Goal: Information Seeking & Learning: Learn about a topic

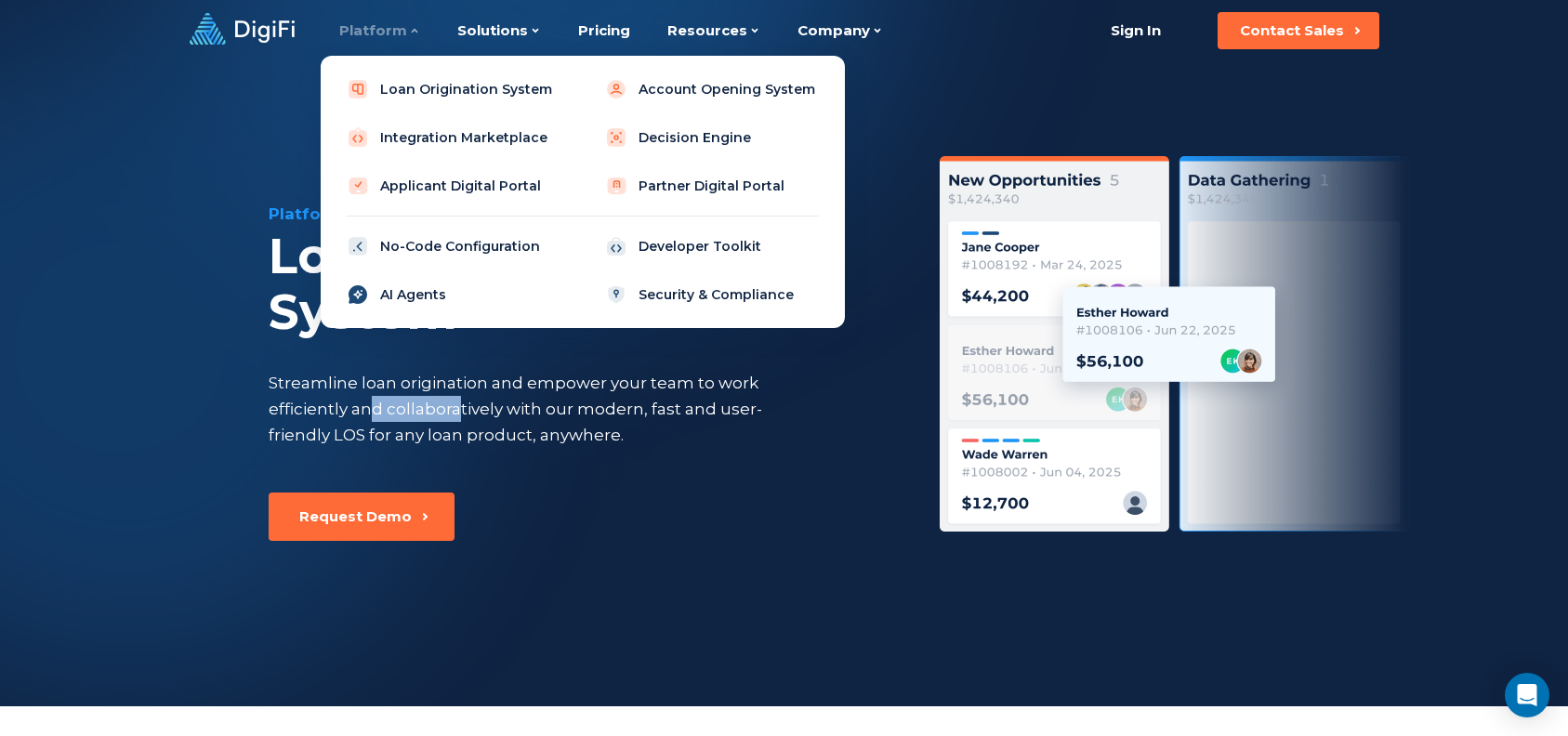
click at [422, 299] on link "AI Agents" at bounding box center [453, 294] width 236 height 37
click at [412, 289] on link "AI Agents" at bounding box center [453, 294] width 236 height 37
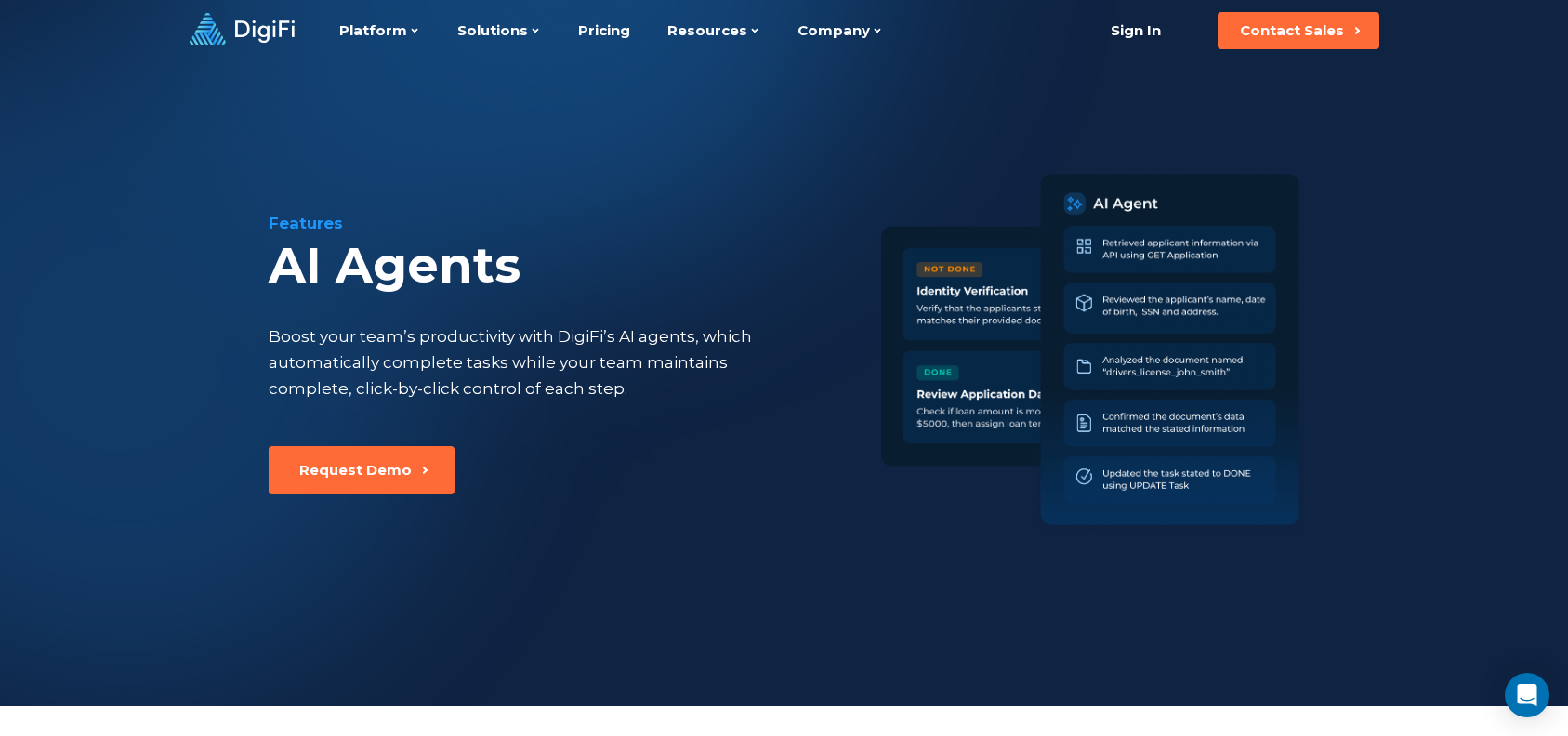
click at [969, 423] on img at bounding box center [1096, 353] width 430 height 374
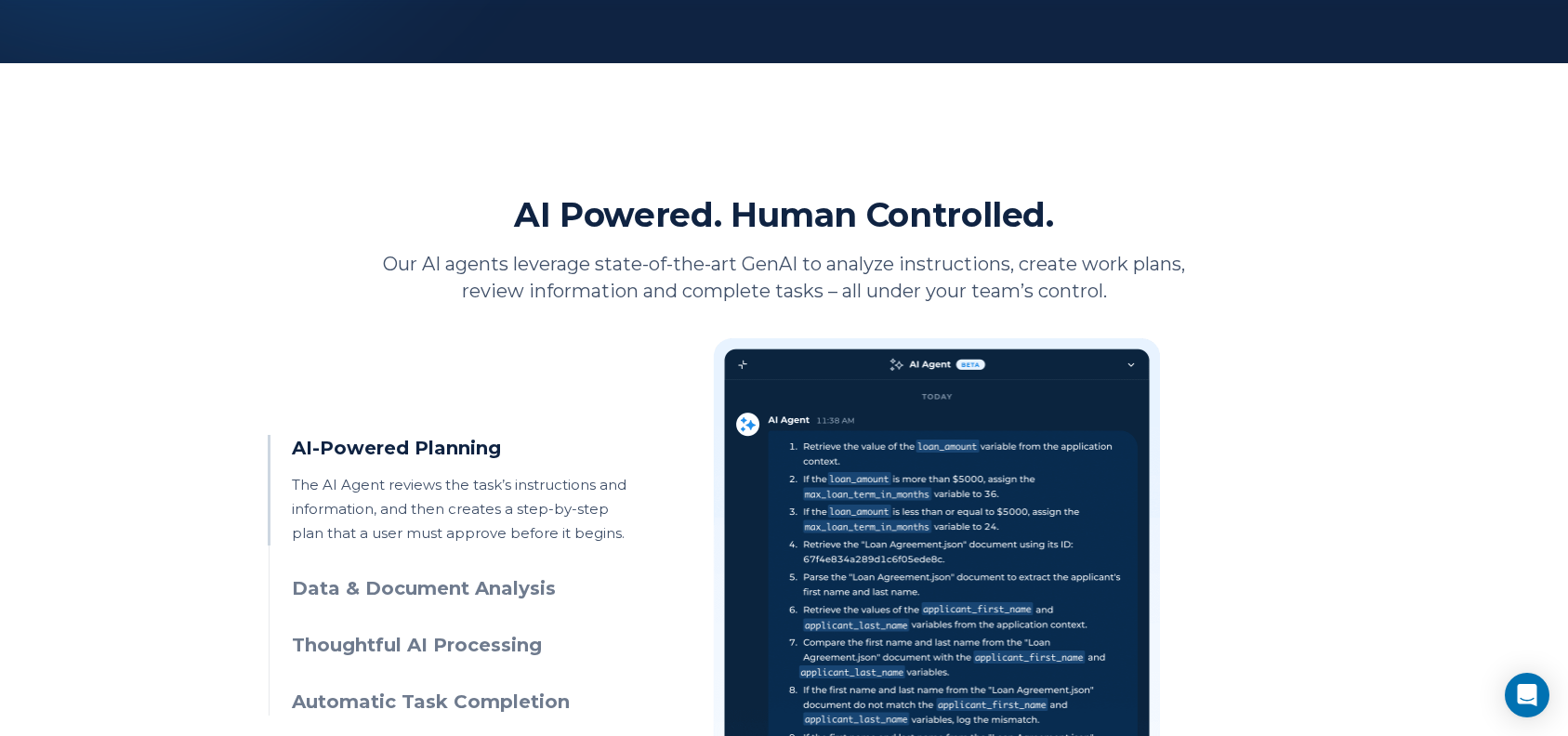
scroll to position [651, 0]
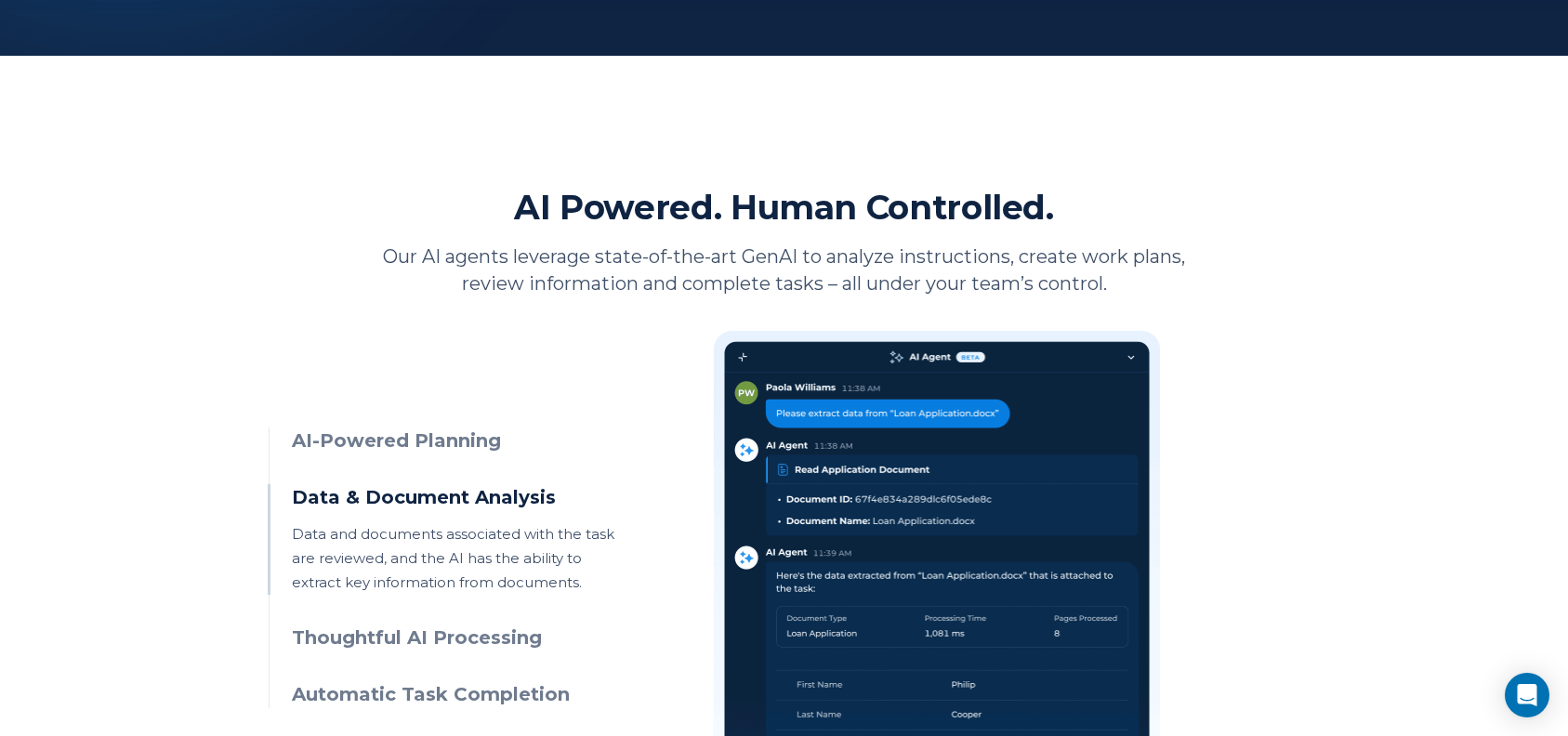
click at [438, 433] on h3 "AI-Powered Planning" at bounding box center [461, 441] width 338 height 27
click at [439, 426] on div "AI-Powered Planning The AI Agent reviews the task’s instructions and informatio…" at bounding box center [784, 607] width 1031 height 620
click at [441, 430] on h3 "AI-Powered Planning" at bounding box center [461, 441] width 338 height 27
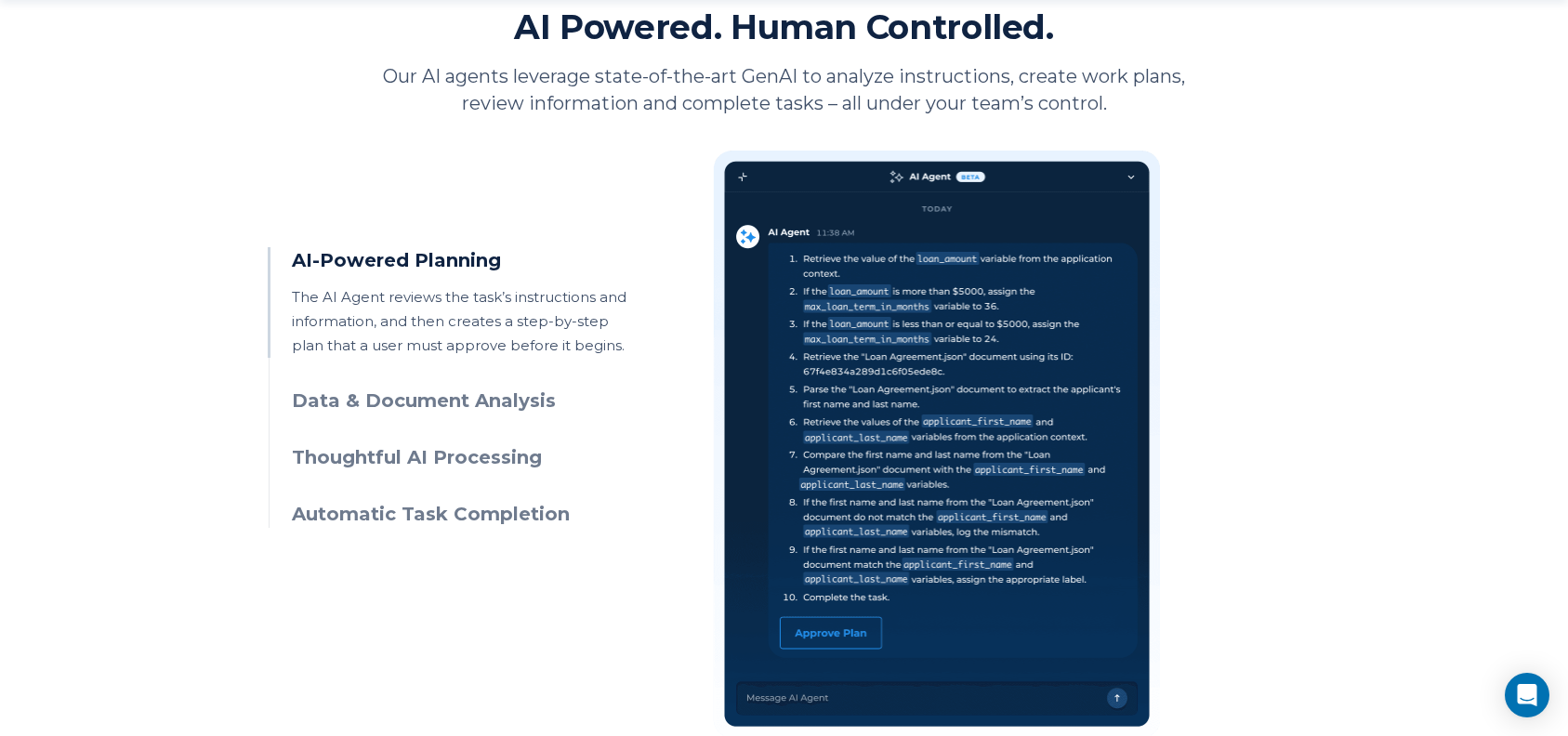
scroll to position [929, 0]
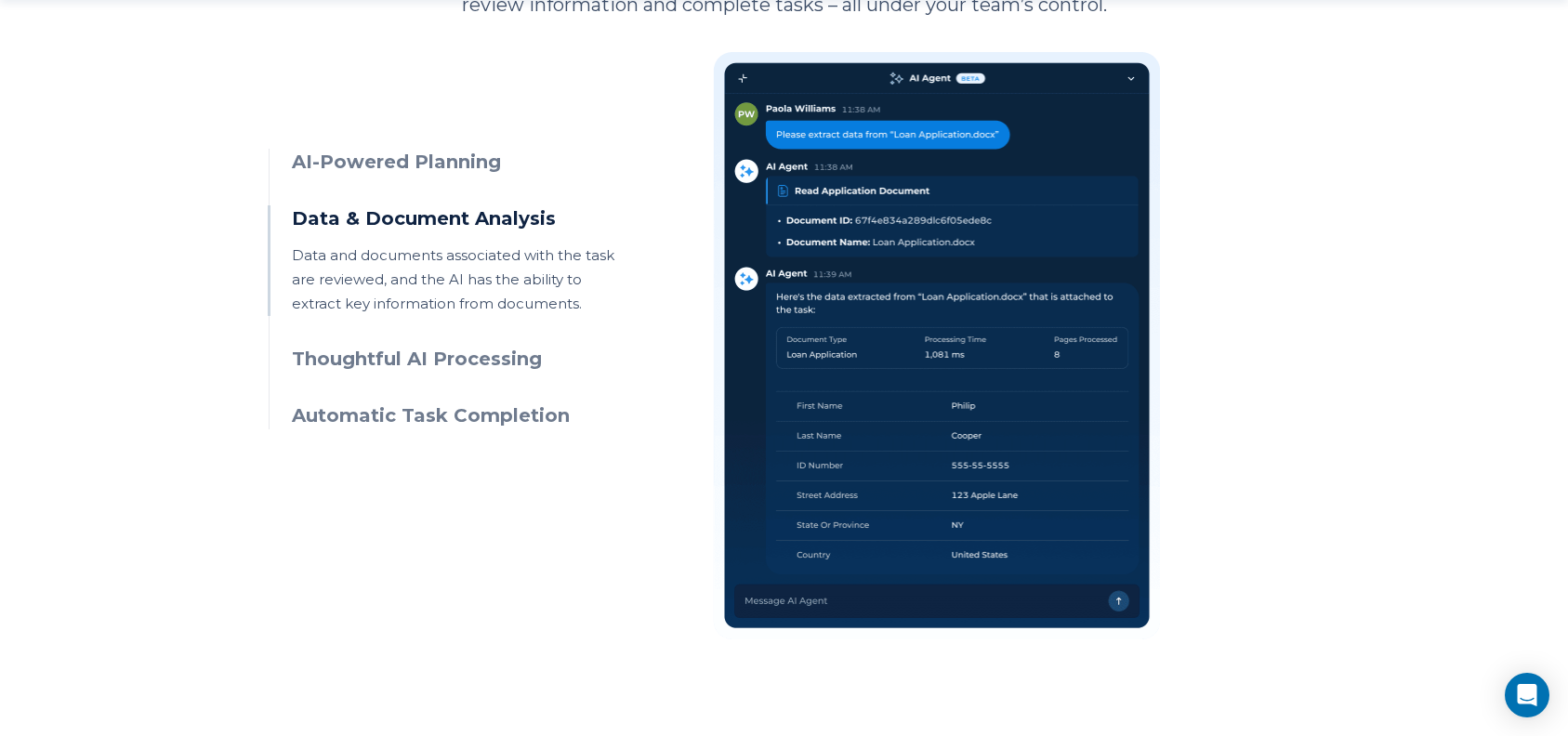
click at [406, 161] on h3 "AI-Powered Planning" at bounding box center [461, 162] width 338 height 27
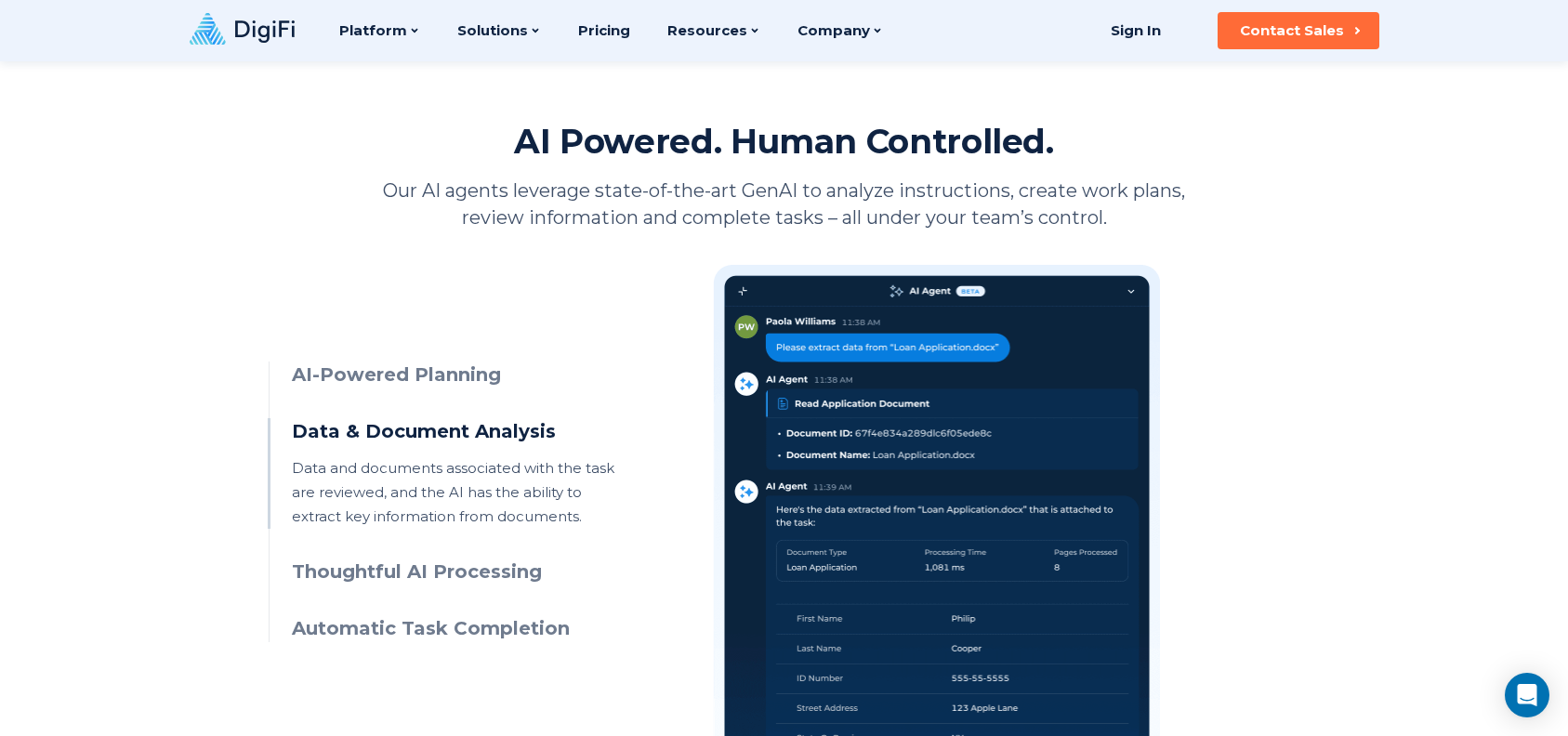
scroll to position [714, 0]
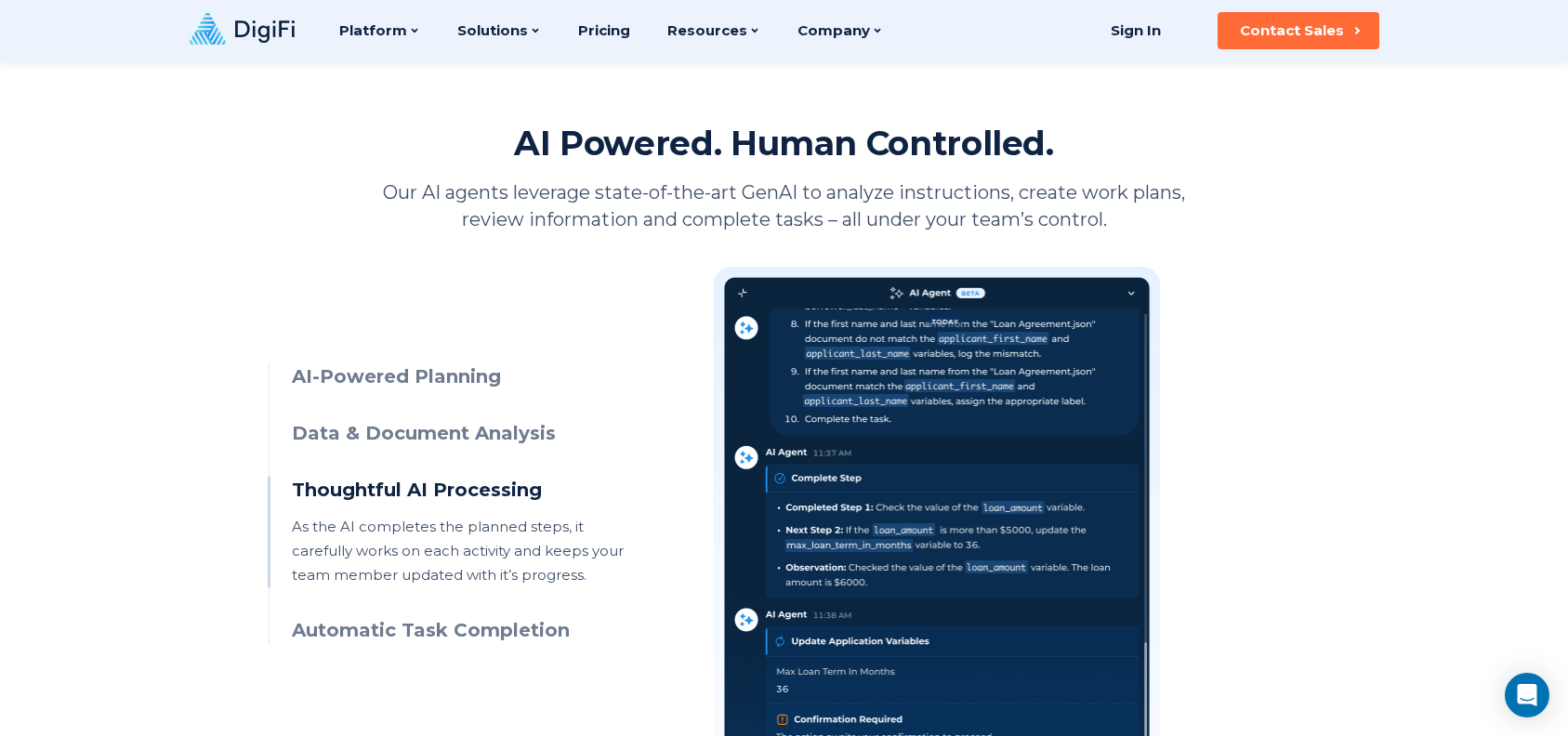
click at [453, 433] on h3 "Data & Document Analysis" at bounding box center [461, 433] width 338 height 27
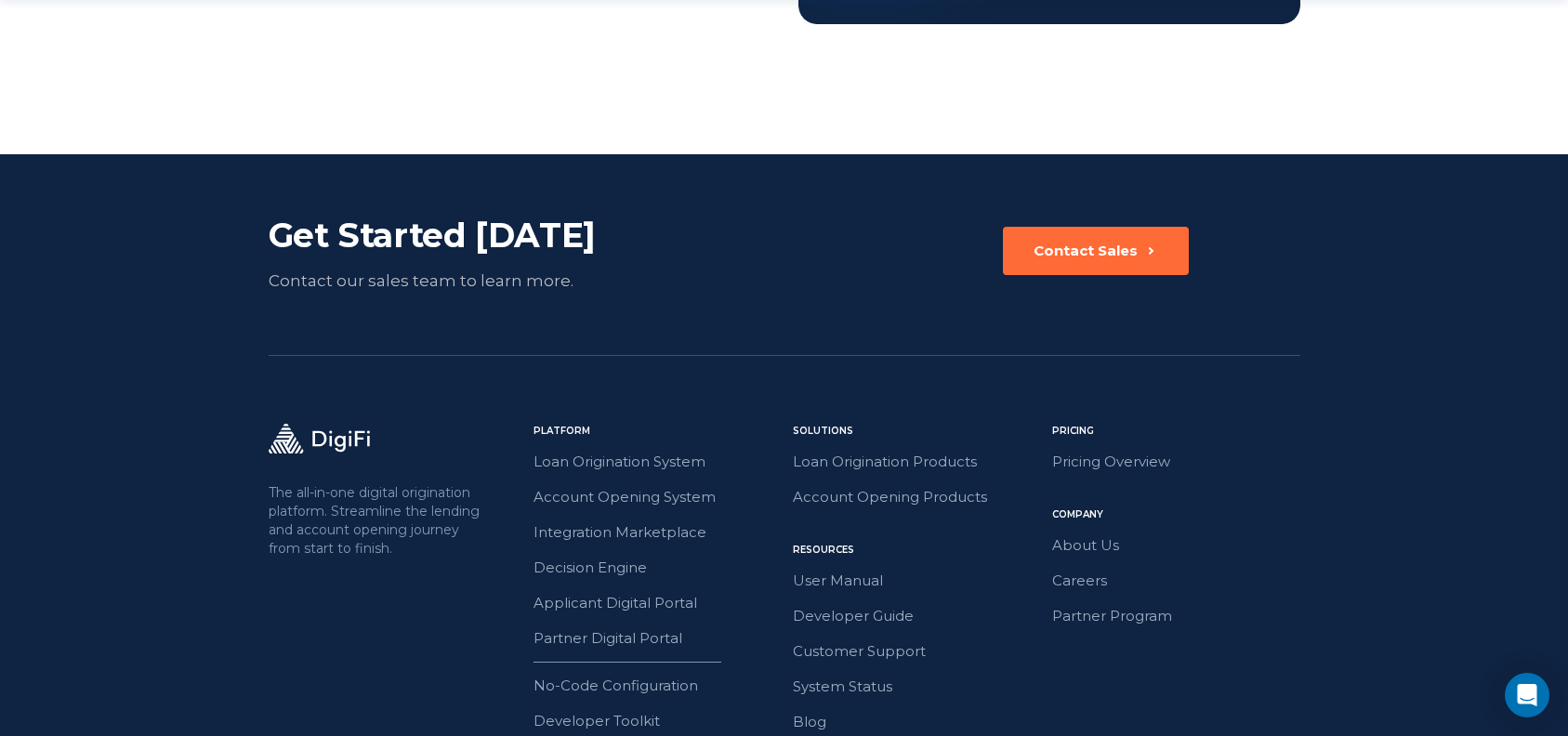
scroll to position [3316, 0]
